Goal: Task Accomplishment & Management: Use online tool/utility

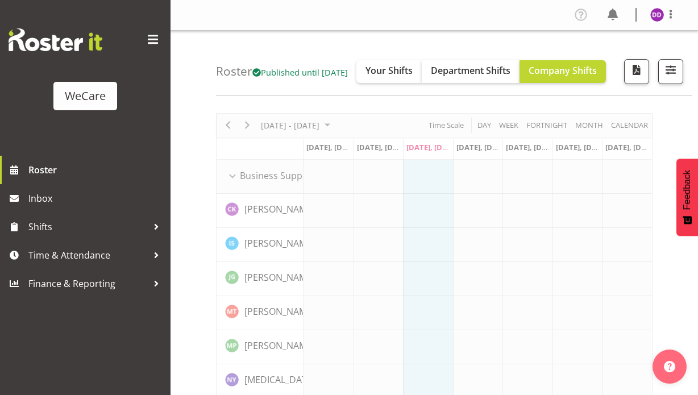
select select "location"
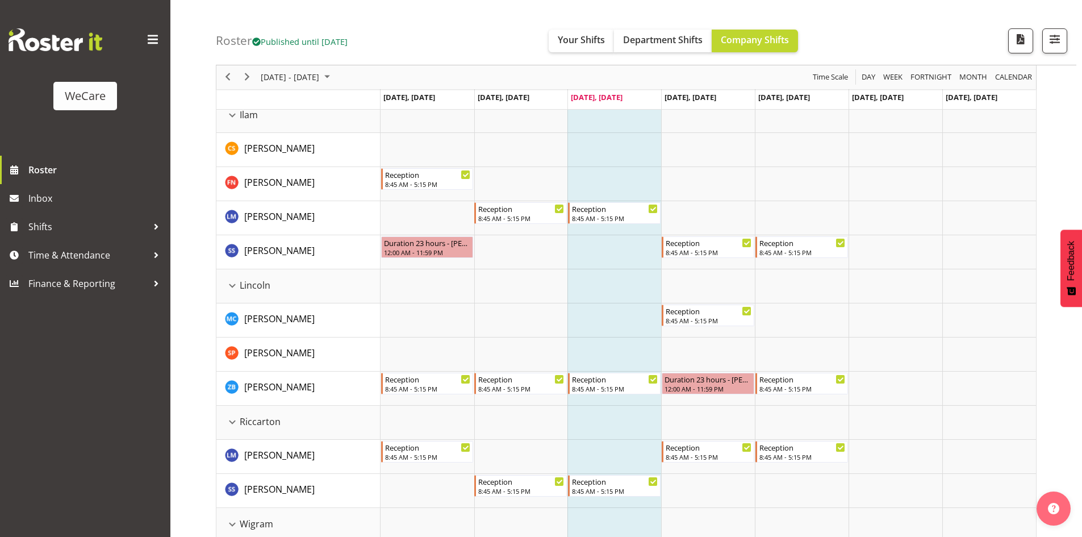
scroll to position [739, 0]
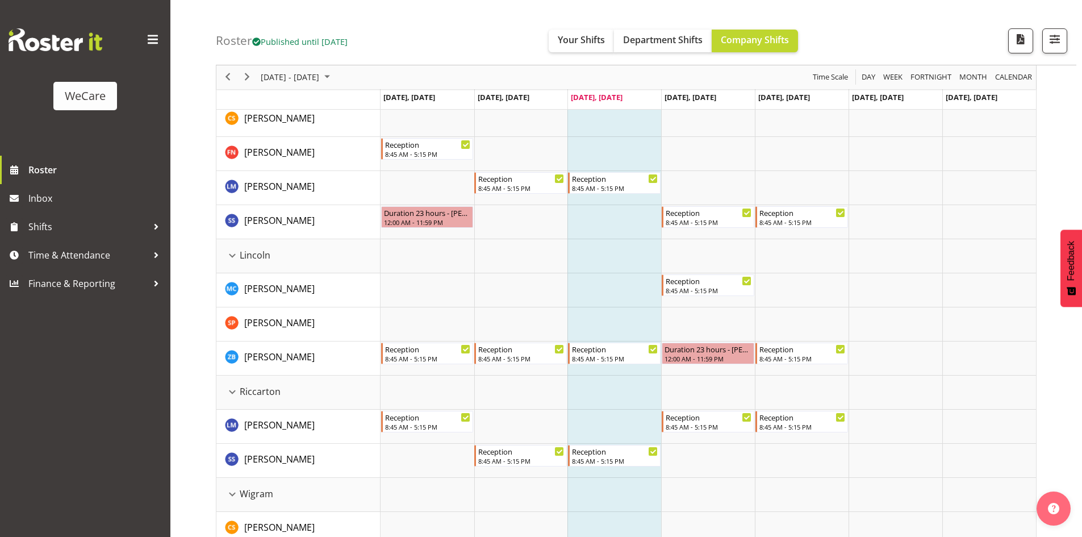
click at [697, 51] on div "Roster Published until [DATE] Your Shifts Department Shifts Company Shifts All …" at bounding box center [646, 32] width 861 height 65
click at [697, 48] on button "button" at bounding box center [1055, 40] width 25 height 25
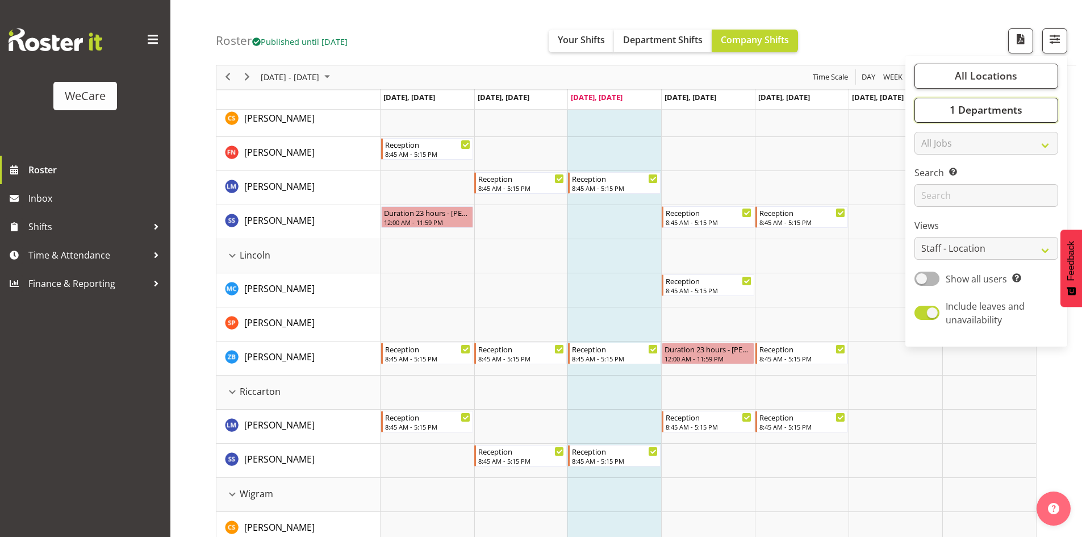
click at [697, 116] on button "1 Departments" at bounding box center [987, 110] width 144 height 25
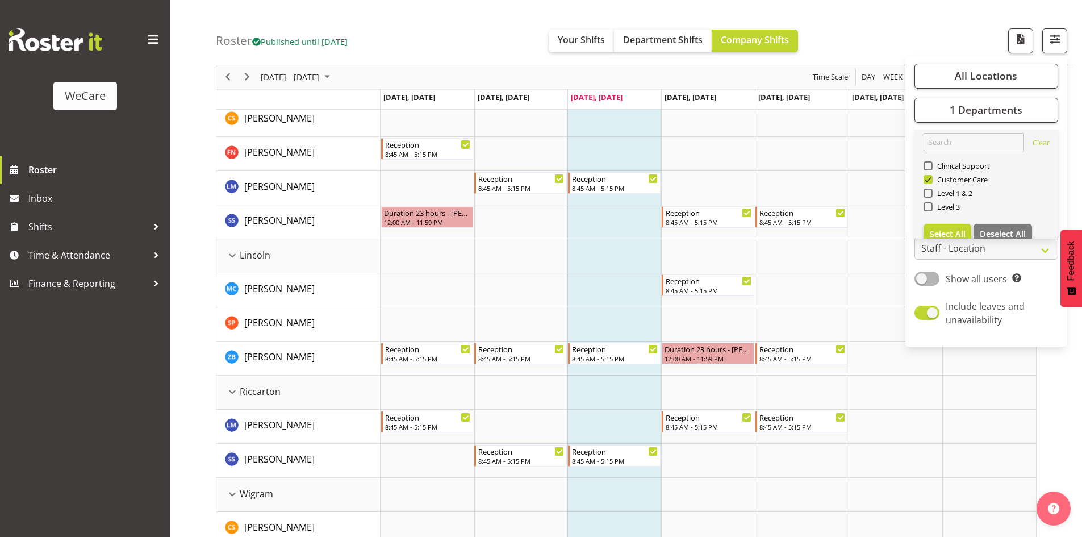
click at [697, 223] on link "Clear Clinical Support Customer Care Level 1 & 2 Level 3 Select All Deselect All" at bounding box center [987, 189] width 144 height 118
click at [697, 228] on button "Deselect All" at bounding box center [1003, 234] width 59 height 20
checkbox input "false"
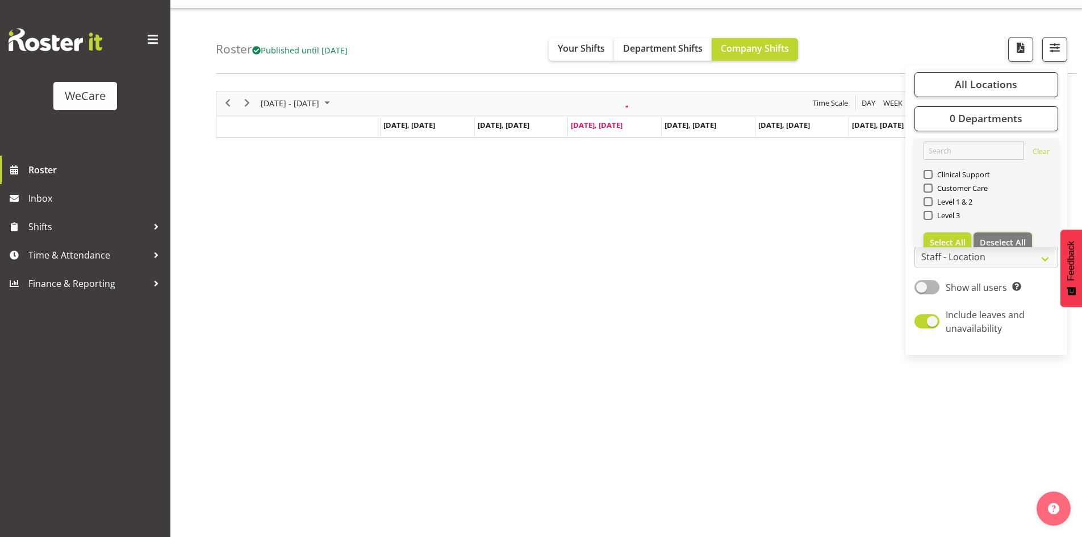
scroll to position [22, 0]
click at [697, 199] on span "Level 1 & 2" at bounding box center [953, 201] width 40 height 9
click at [697, 199] on input "Level 1 & 2" at bounding box center [927, 201] width 7 height 7
checkbox input "true"
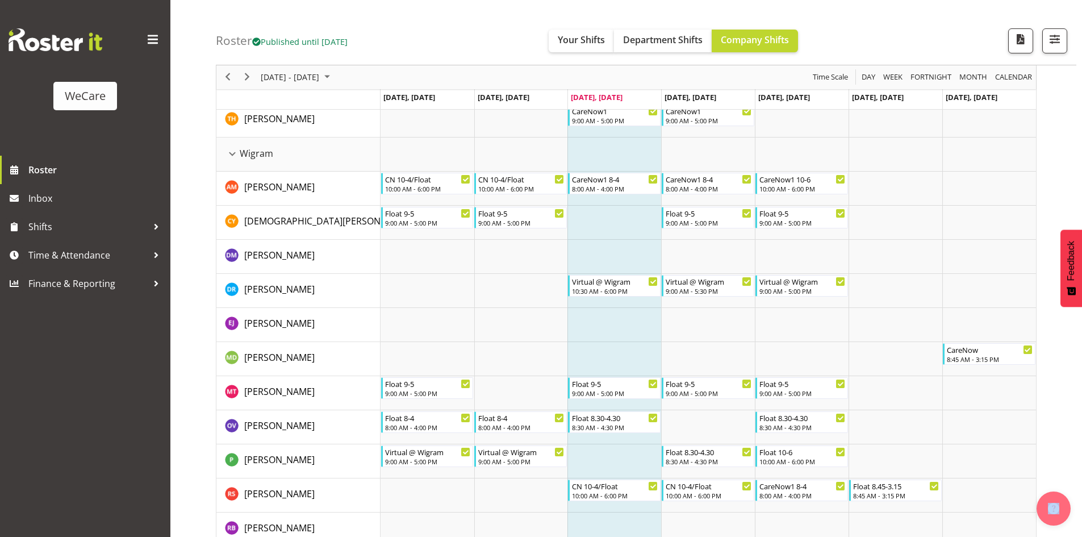
scroll to position [1159, 0]
